Goal: Task Accomplishment & Management: Manage account settings

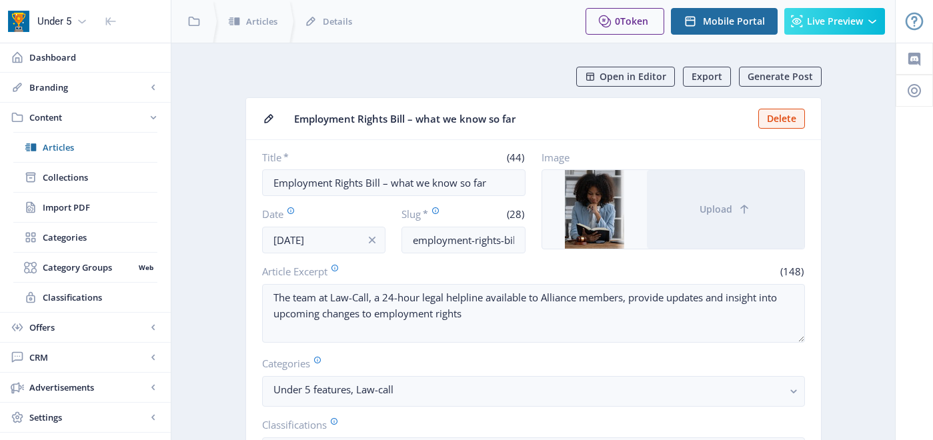
scroll to position [43, 0]
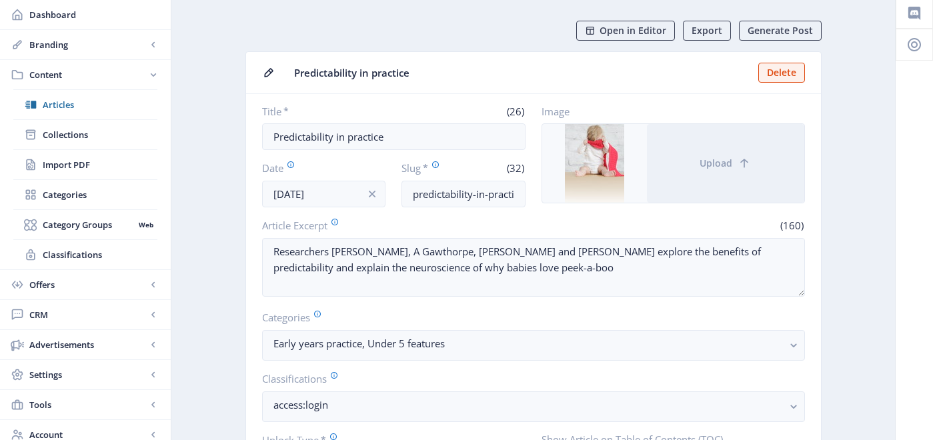
scroll to position [55, 0]
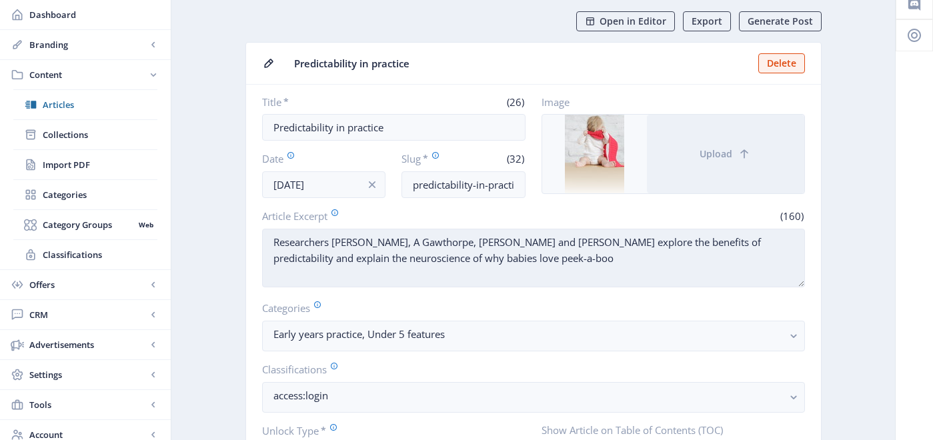
click at [590, 238] on textarea "Researchers L A Peters, A Gawthorpe, G Goldenberg and S V Wass explore the bene…" at bounding box center [533, 258] width 543 height 59
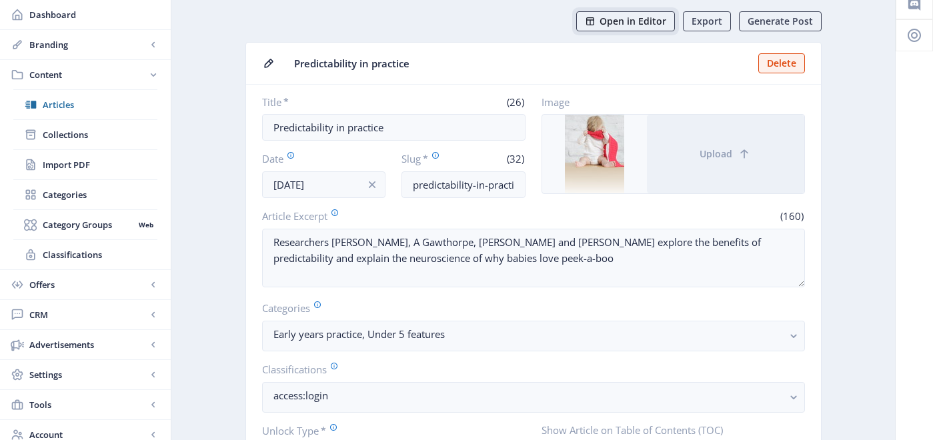
click at [658, 13] on button "Open in Editor" at bounding box center [625, 21] width 99 height 20
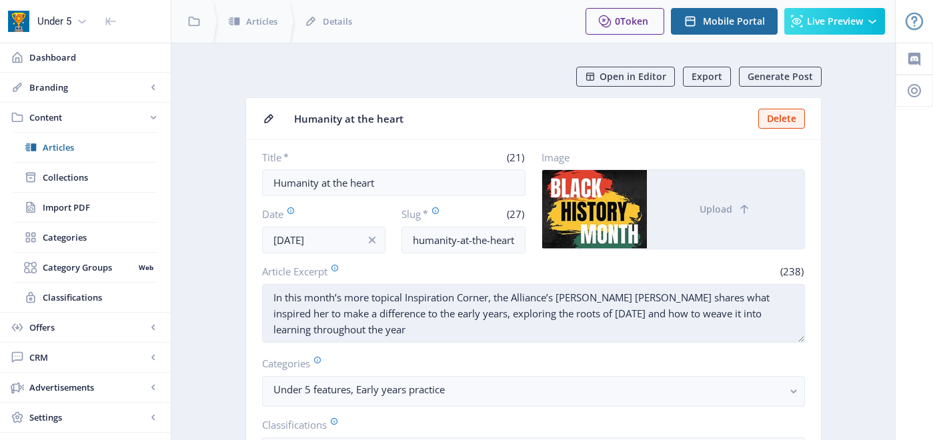
click at [366, 300] on textarea "In this month’s more topical Inspiration Corner, the Alliance’s Sharon Hill sha…" at bounding box center [533, 313] width 543 height 59
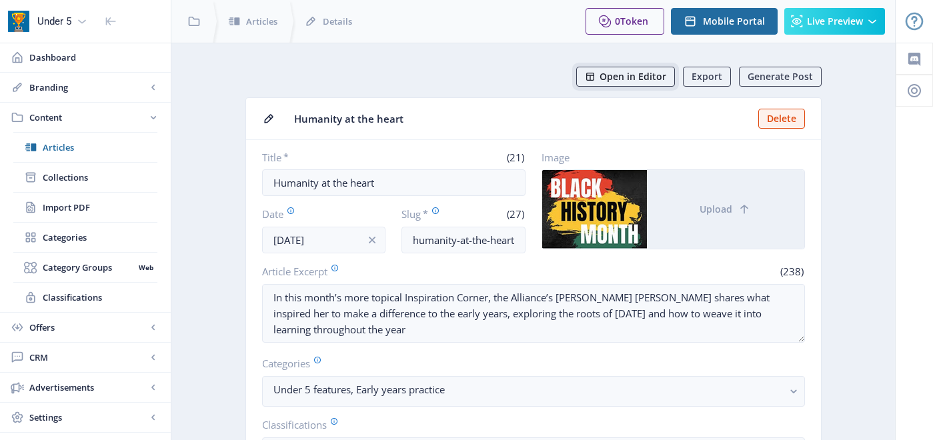
click at [624, 72] on span "Open in Editor" at bounding box center [633, 76] width 67 height 11
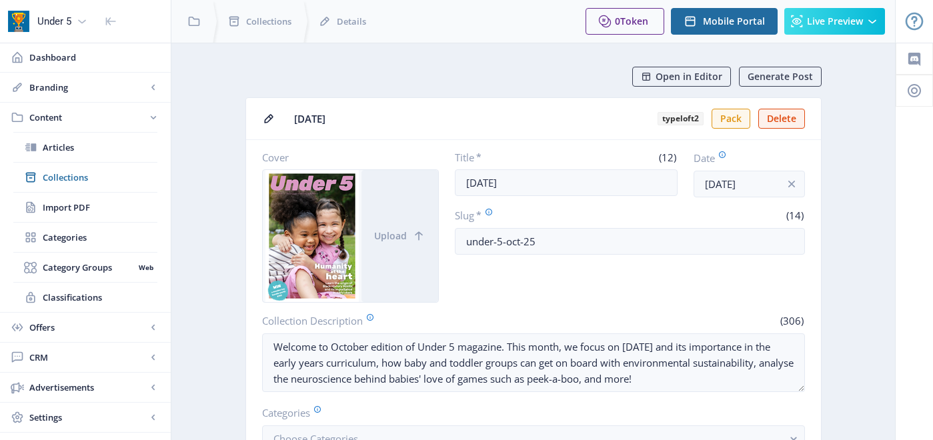
scroll to position [590, 0]
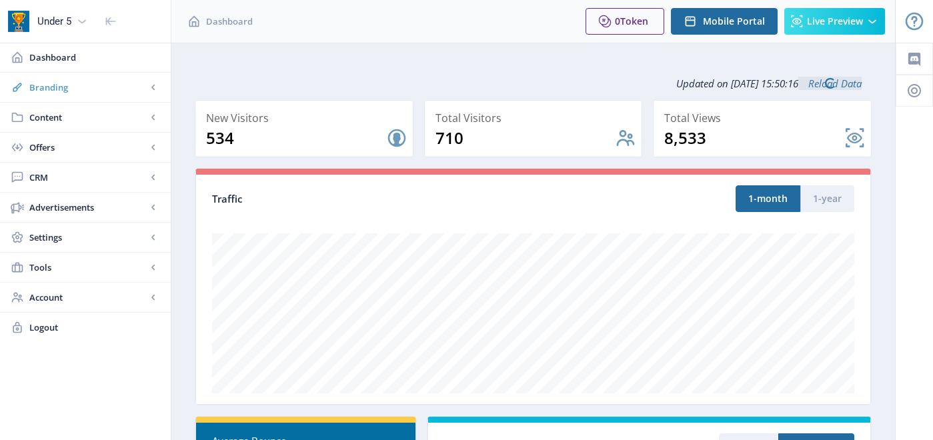
click at [136, 91] on span "Branding" at bounding box center [87, 87] width 117 height 13
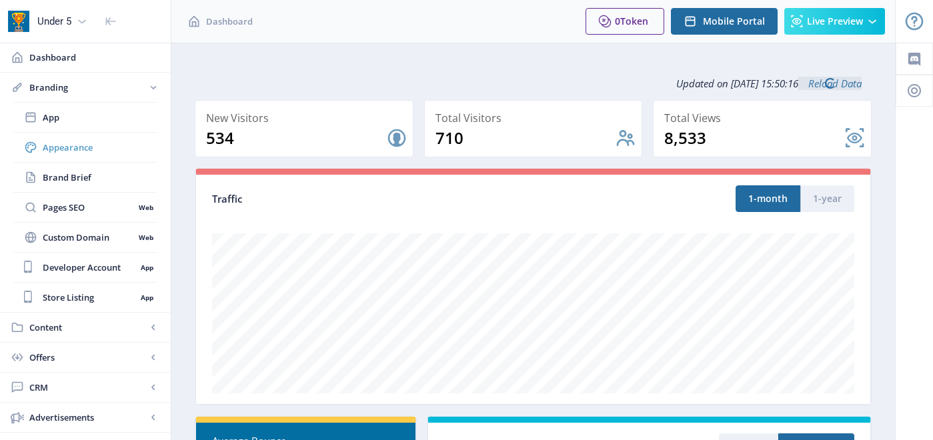
click at [115, 151] on span "Appearance" at bounding box center [100, 147] width 115 height 13
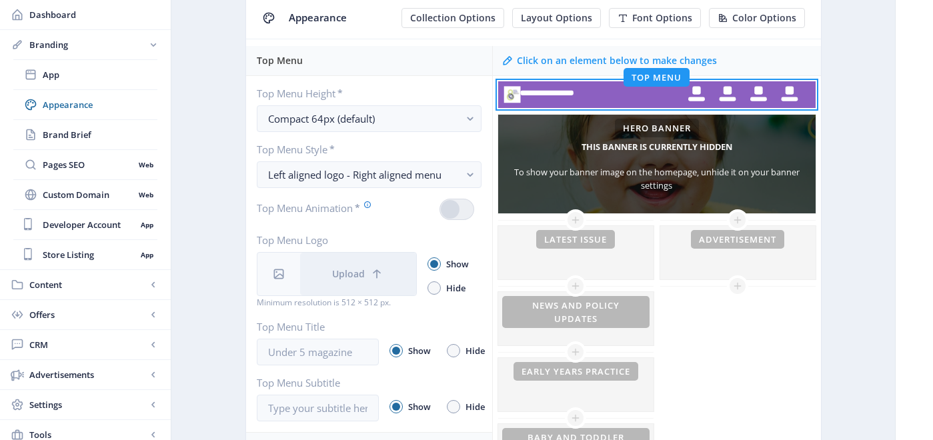
scroll to position [141, 0]
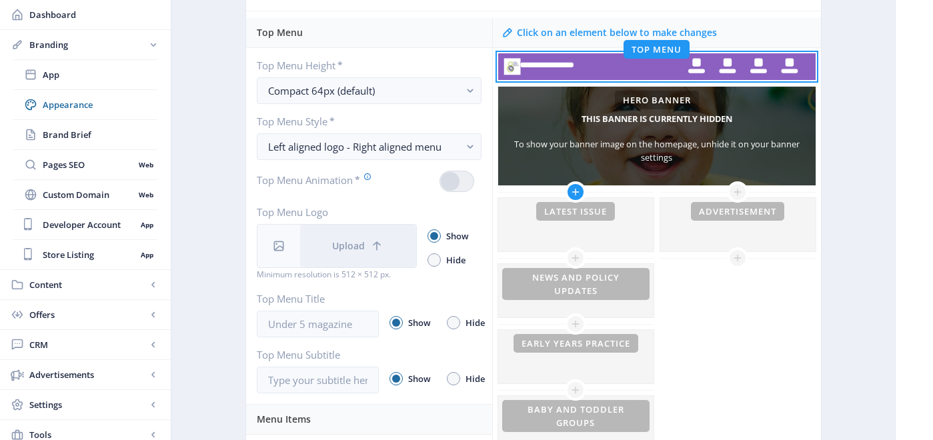
click at [571, 193] on icon at bounding box center [575, 192] width 11 height 11
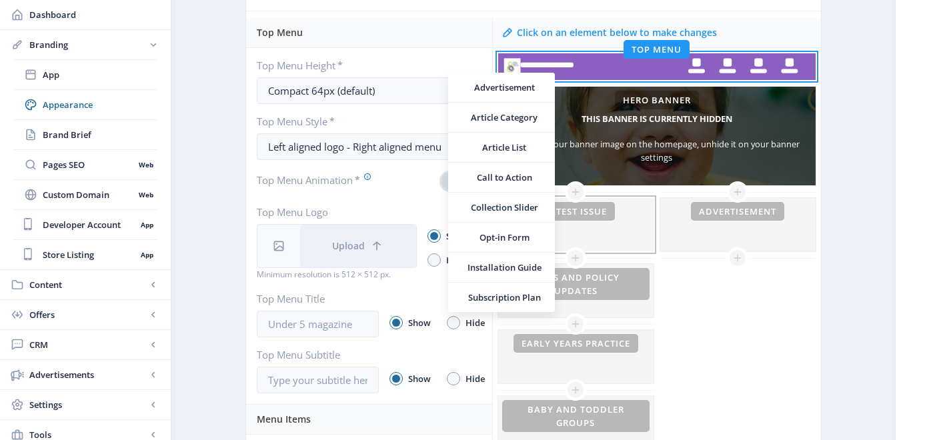
click at [590, 247] on div at bounding box center [575, 224] width 155 height 53
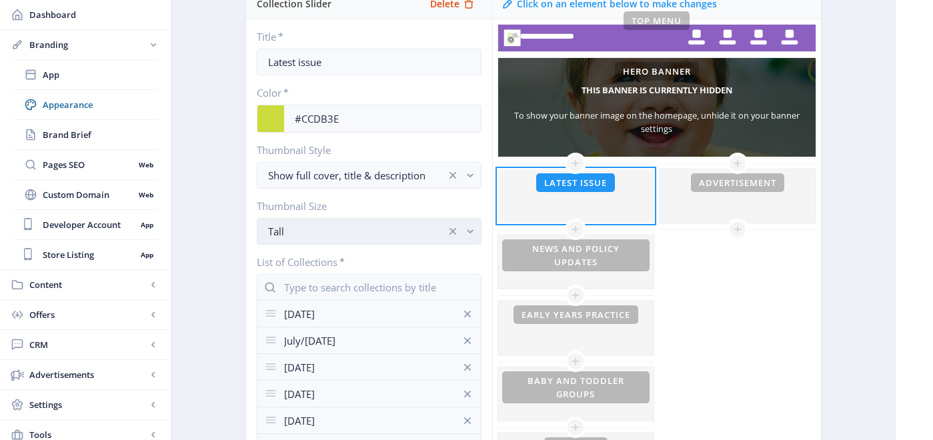
scroll to position [198, 0]
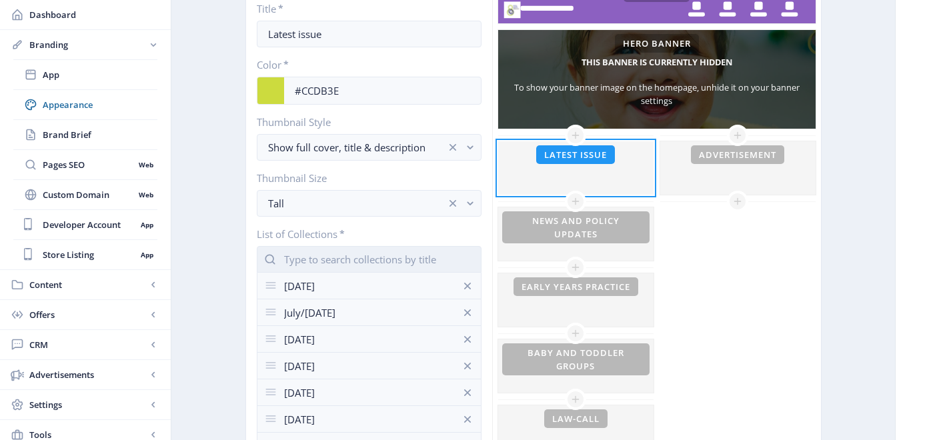
click at [364, 260] on input "text" at bounding box center [369, 259] width 225 height 27
click at [336, 296] on nb-option "[DATE]" at bounding box center [368, 291] width 223 height 25
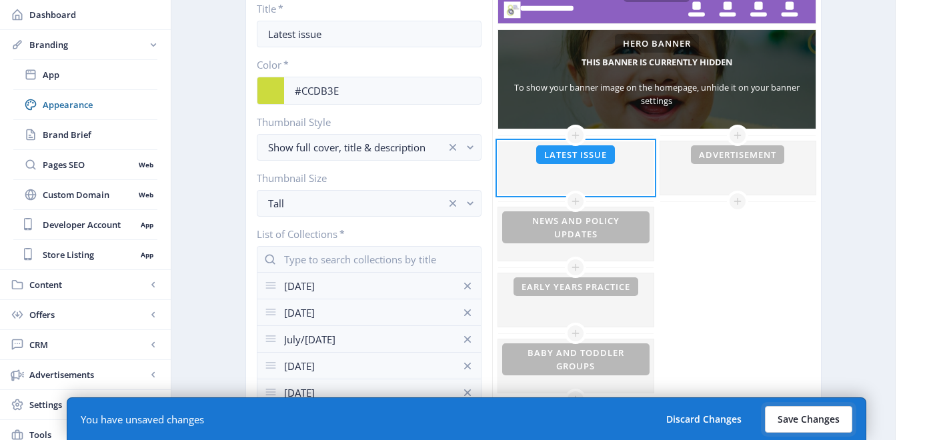
click at [811, 416] on button "Save Changes" at bounding box center [808, 419] width 87 height 27
